Goal: Information Seeking & Learning: Compare options

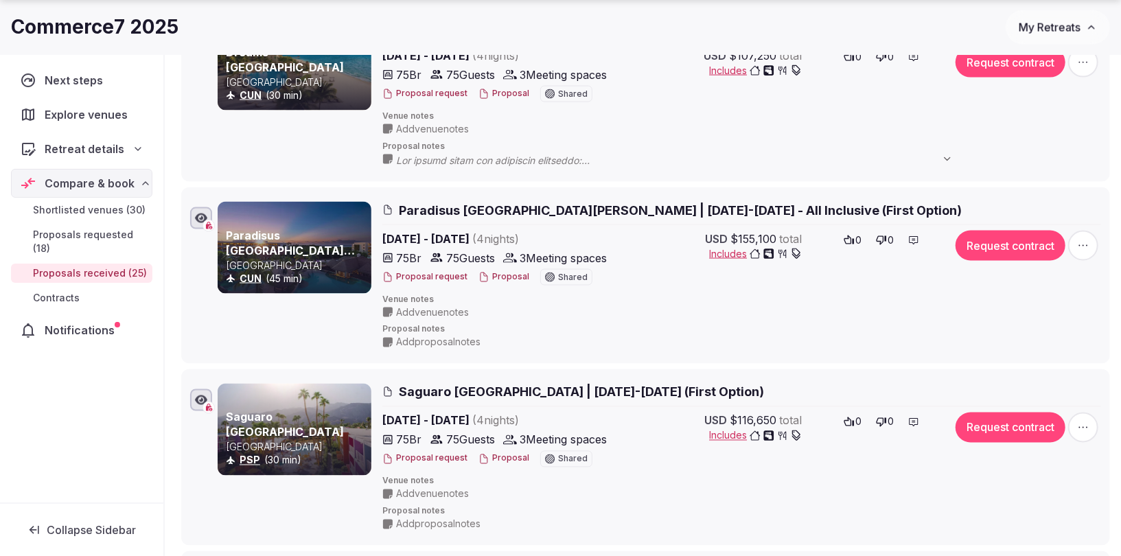
scroll to position [1351, 0]
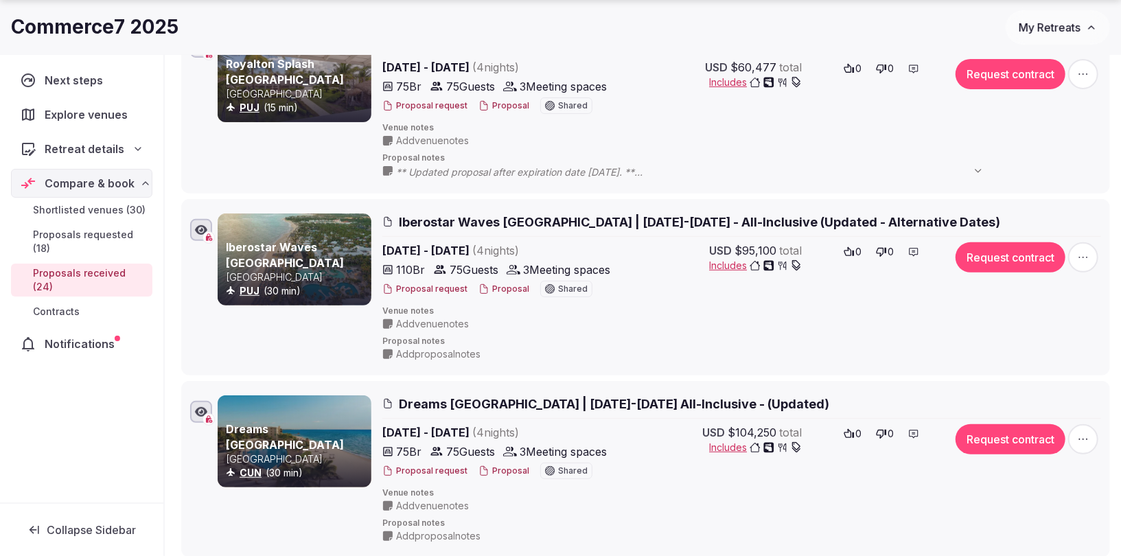
scroll to position [248, 0]
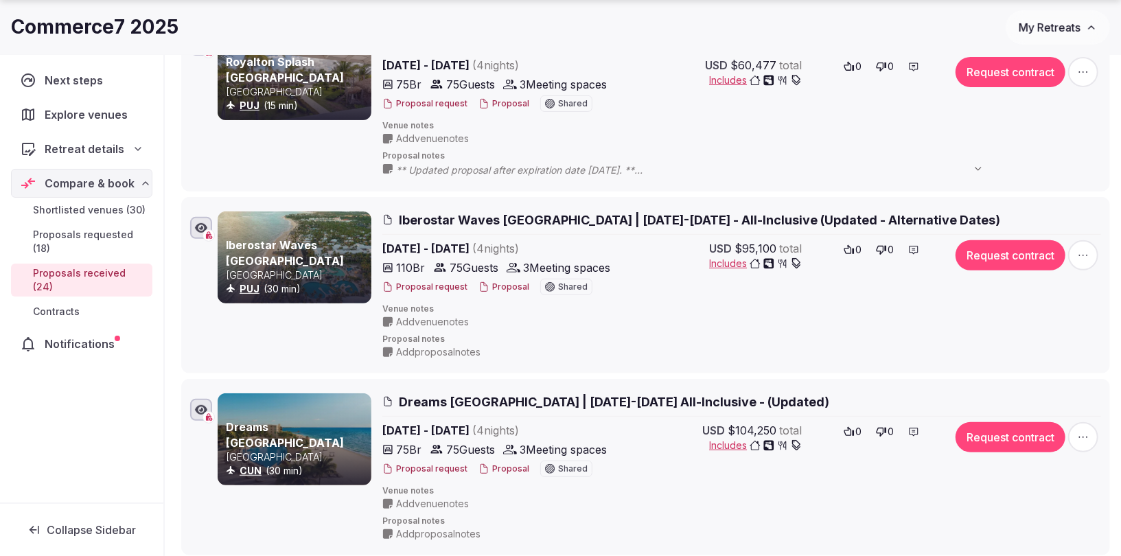
click at [585, 220] on span "Iberostar Waves [GEOGRAPHIC_DATA] | [DATE]-[DATE] - All-Inclusive (Updated - Al…" at bounding box center [700, 220] width 602 height 17
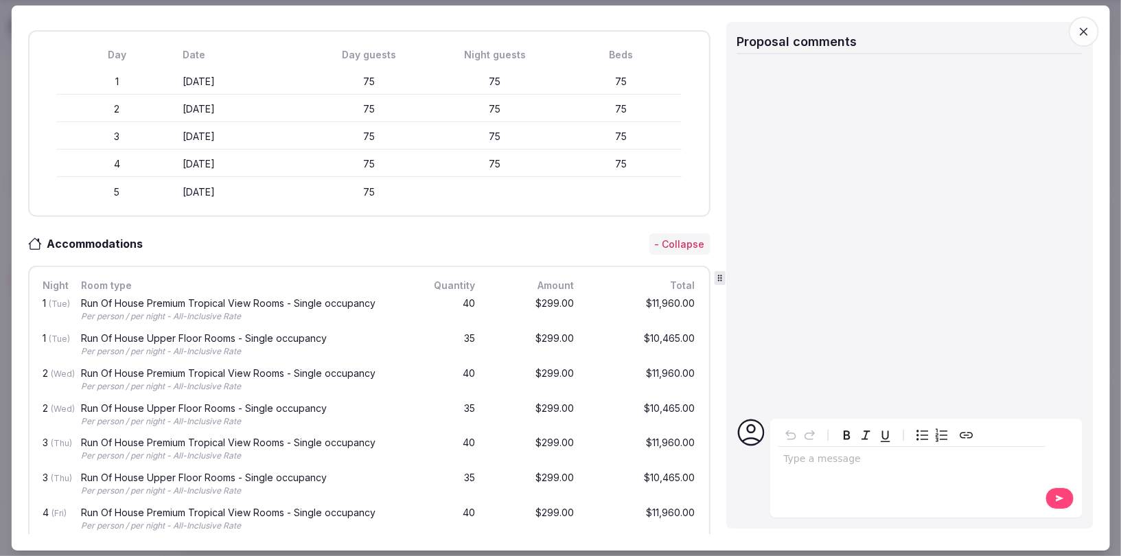
scroll to position [562, 0]
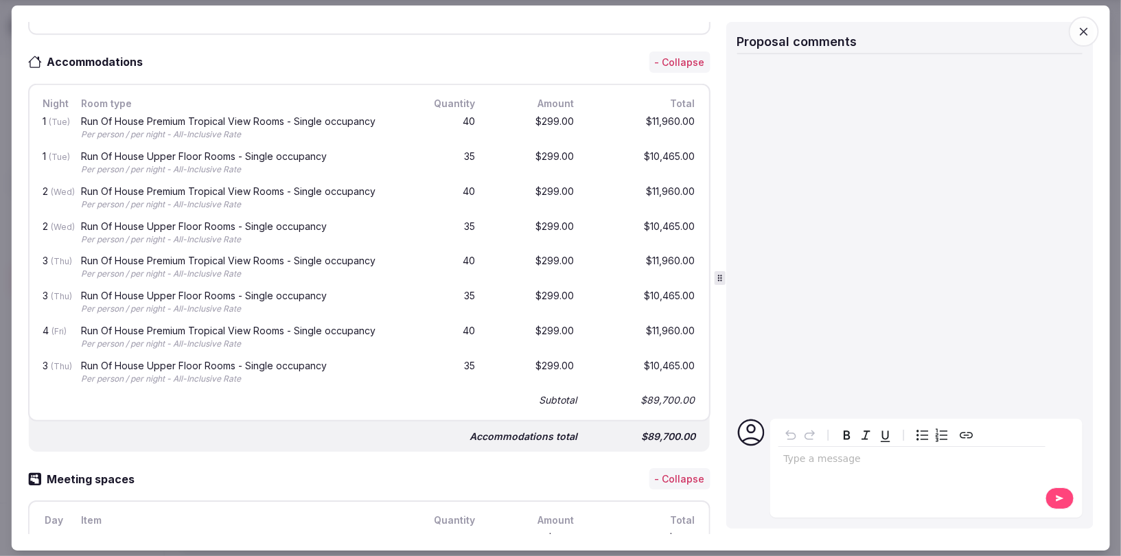
click at [1078, 32] on icon "button" at bounding box center [1085, 32] width 14 height 14
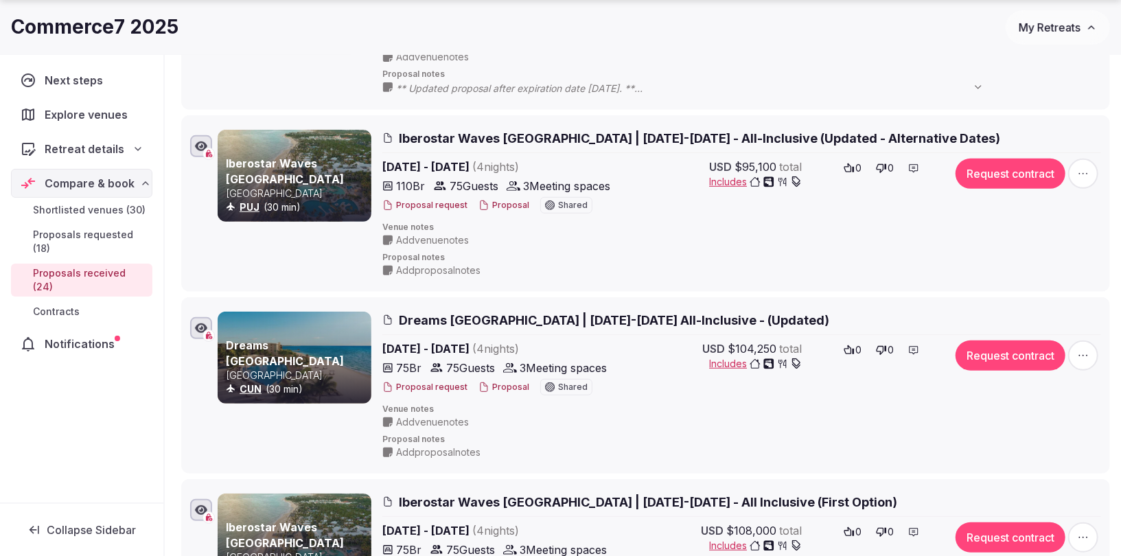
scroll to position [348, 0]
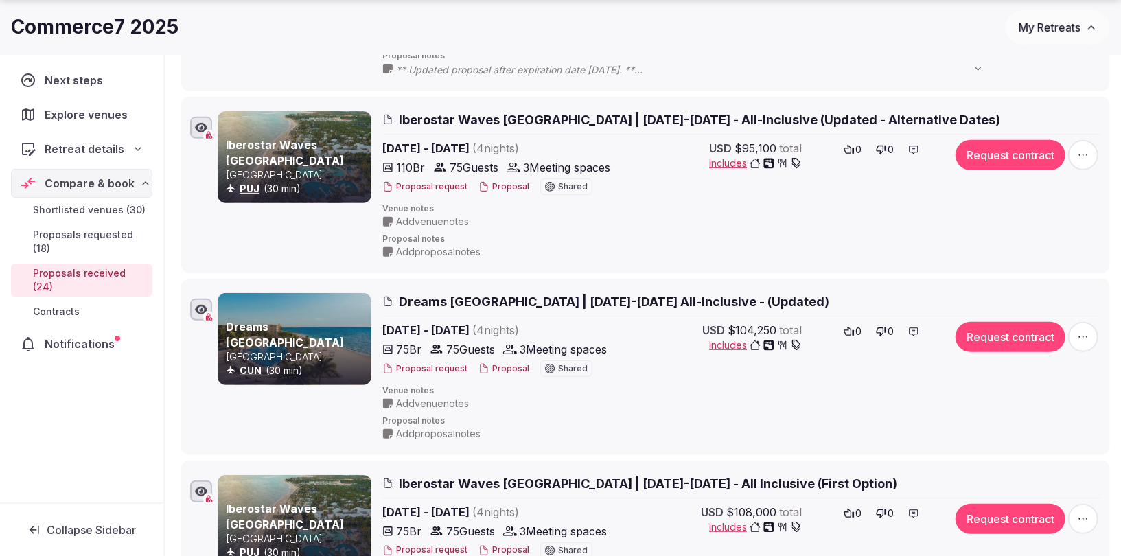
click at [503, 117] on span "Iberostar Waves [GEOGRAPHIC_DATA] | [DATE]-[DATE] - All-Inclusive (Updated - Al…" at bounding box center [700, 119] width 602 height 17
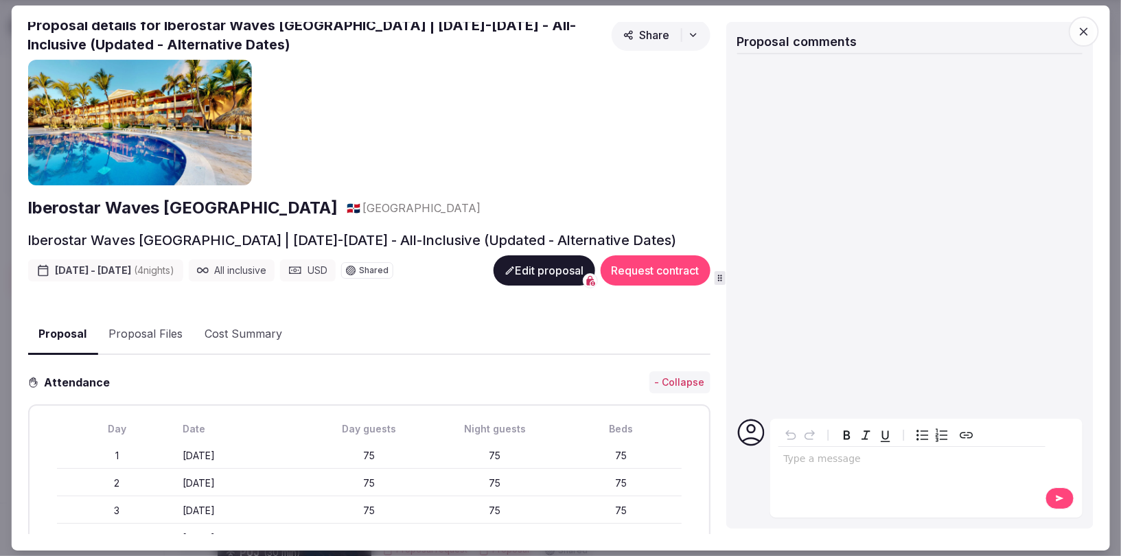
scroll to position [156, 0]
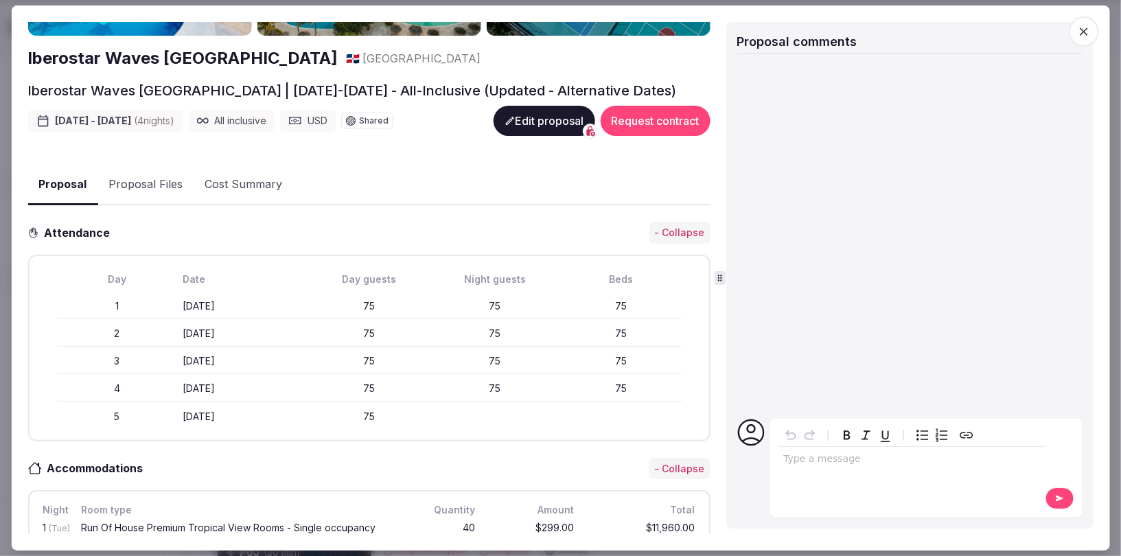
click at [1085, 32] on icon "button" at bounding box center [1084, 31] width 8 height 8
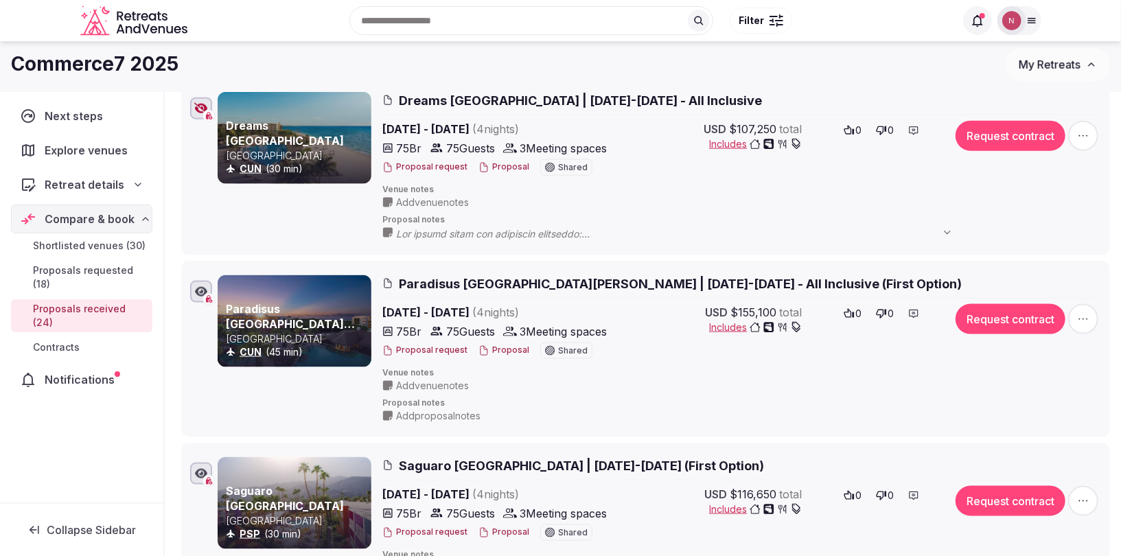
scroll to position [706, 0]
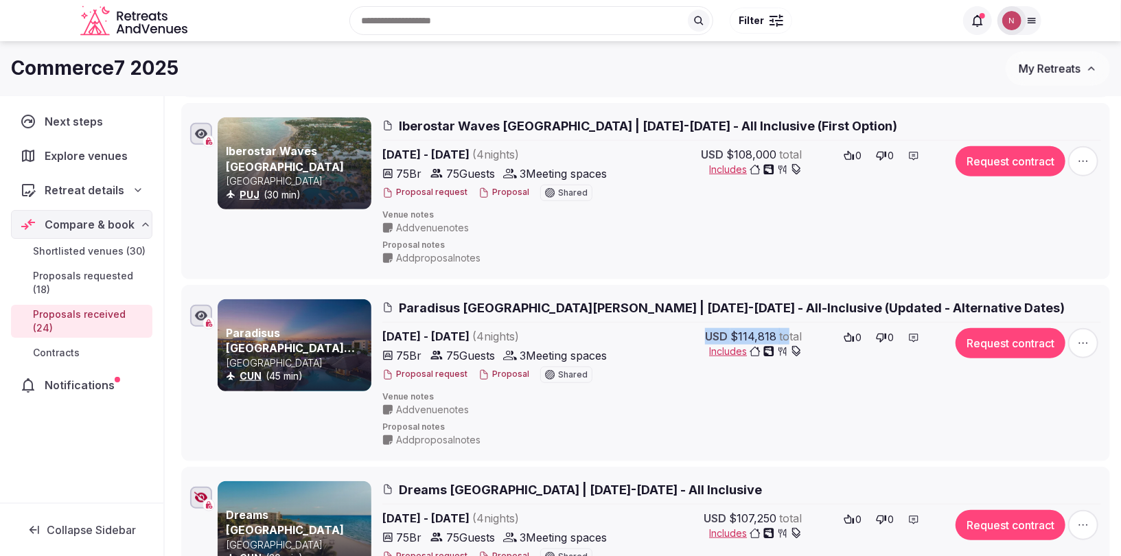
drag, startPoint x: 700, startPoint y: 328, endPoint x: 786, endPoint y: 326, distance: 85.9
click at [786, 328] on div "USD $114,818 total Includes" at bounding box center [725, 357] width 154 height 58
click at [818, 328] on div "USD $114,818 total Includes 0 0" at bounding box center [785, 357] width 301 height 58
copy div "USD $114,818 total"
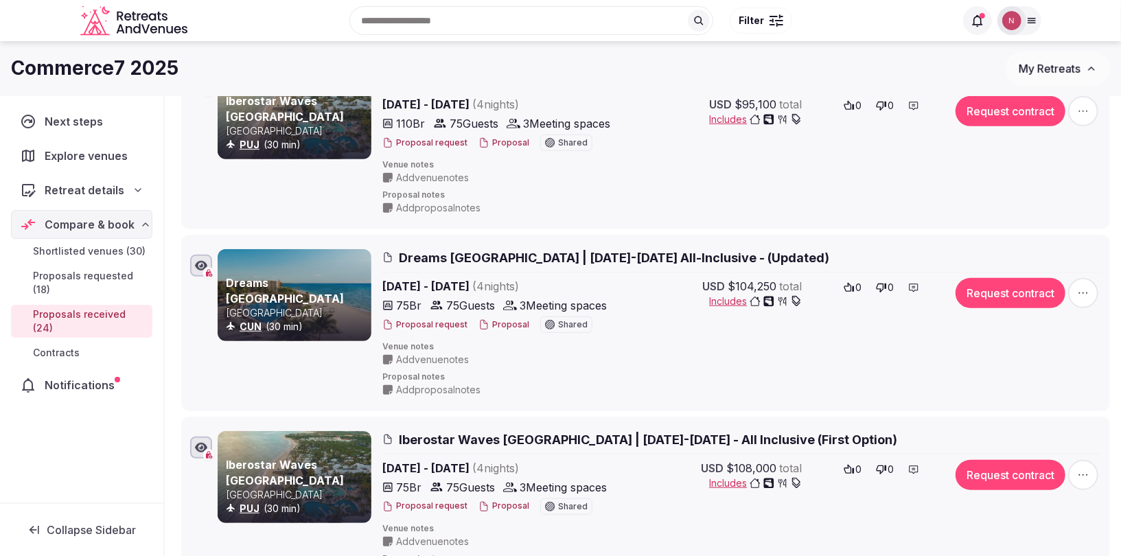
scroll to position [389, 0]
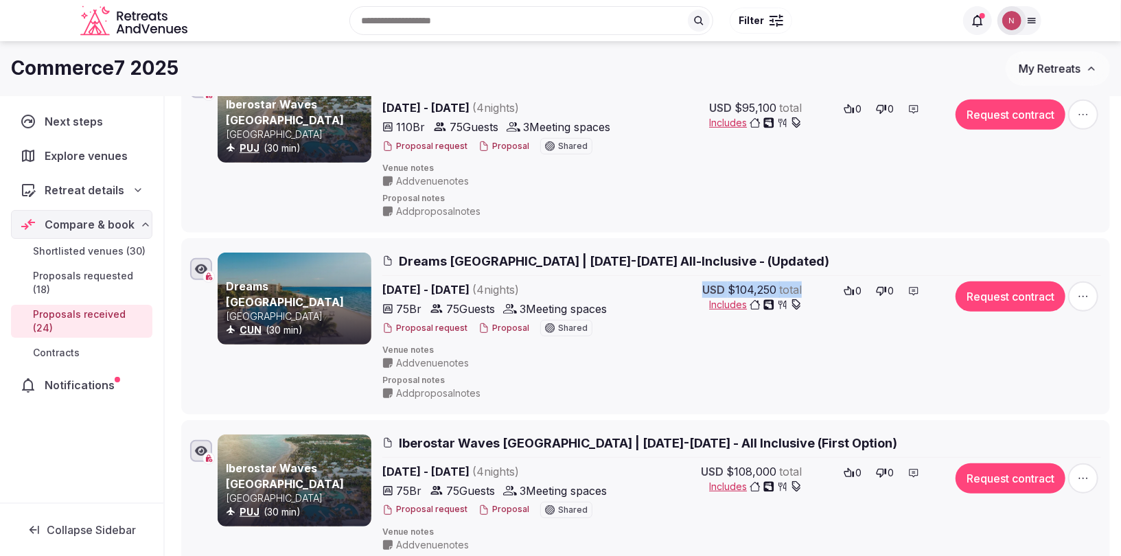
drag, startPoint x: 811, startPoint y: 285, endPoint x: 698, endPoint y: 284, distance: 112.6
click at [698, 284] on div "USD $104,250 total Includes 0 0" at bounding box center [785, 311] width 301 height 58
copy div "USD $104,250 total"
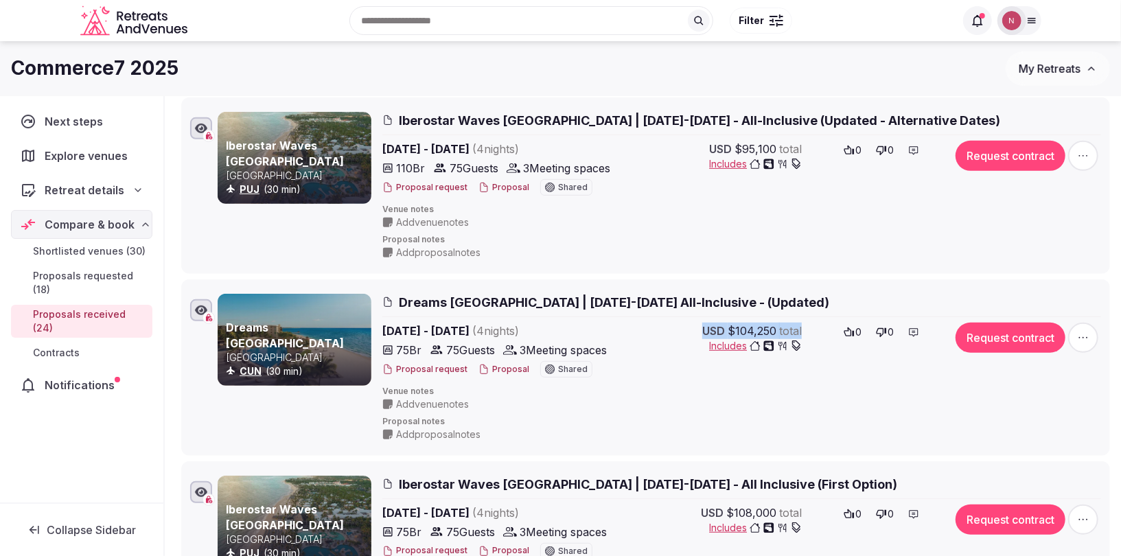
scroll to position [137, 0]
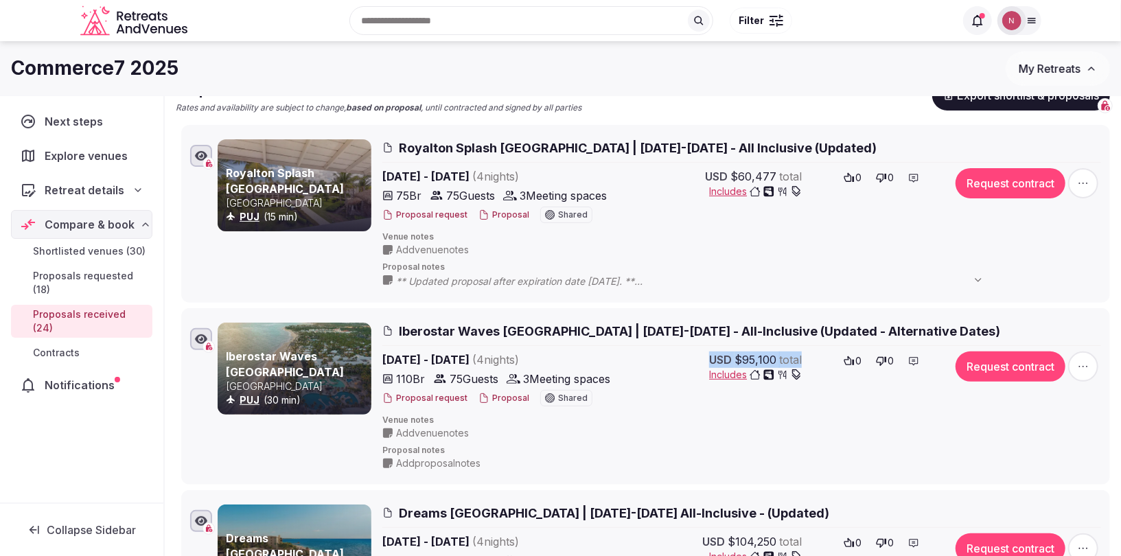
drag, startPoint x: 709, startPoint y: 356, endPoint x: 804, endPoint y: 357, distance: 94.8
click at [804, 357] on div "USD $95,100 total Includes 0 0" at bounding box center [785, 381] width 301 height 58
copy div "USD $95,100 total"
